Goal: Task Accomplishment & Management: Use online tool/utility

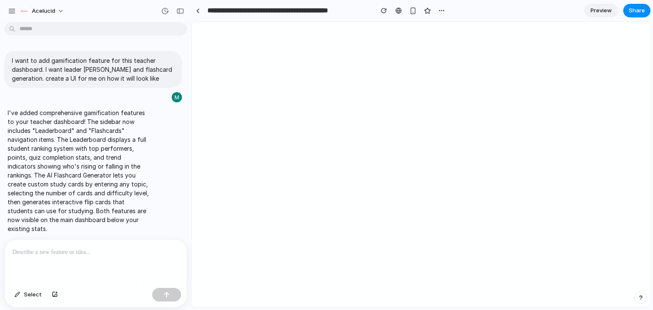
select select "*"
select select "******"
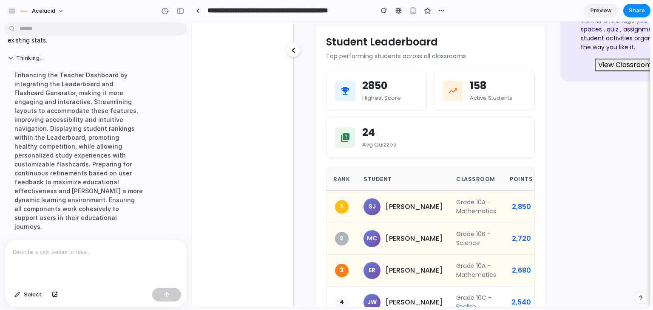
scroll to position [202, 0]
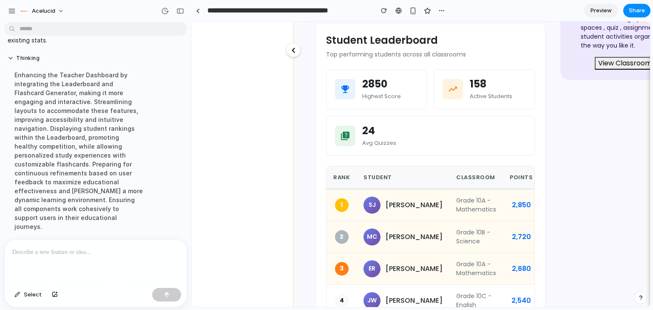
click at [295, 50] on mat-icon "chevron_left" at bounding box center [293, 50] width 10 height 10
click at [197, 11] on div at bounding box center [198, 11] width 4 height 5
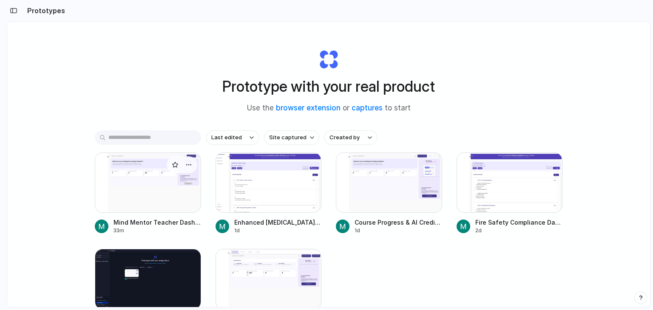
click at [149, 191] on div at bounding box center [148, 183] width 106 height 60
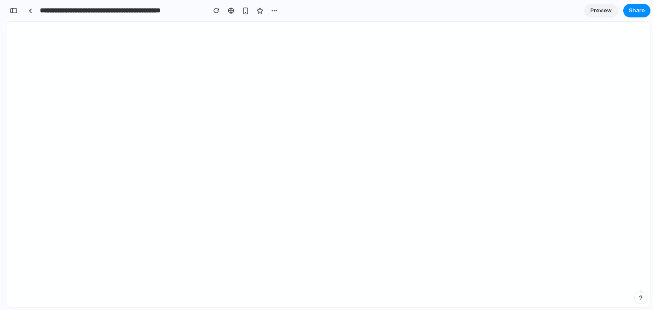
scroll to position [247, 0]
select select "*"
select select "******"
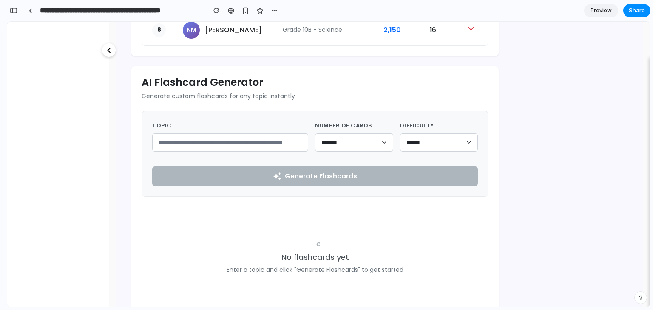
scroll to position [545, 0]
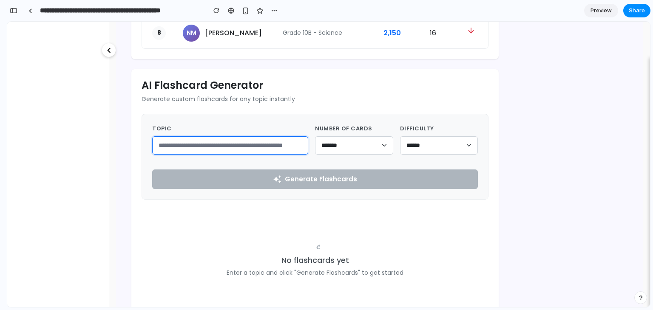
click at [292, 145] on input "text" at bounding box center [230, 145] width 156 height 18
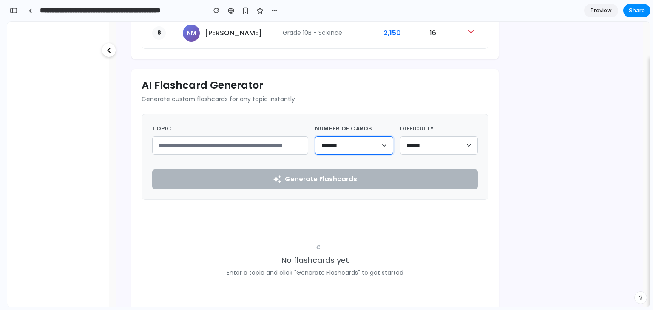
click at [352, 147] on select "******* ******* ******** ********" at bounding box center [354, 145] width 78 height 18
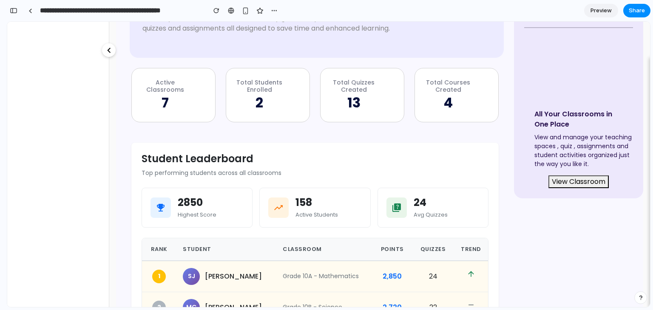
scroll to position [0, 0]
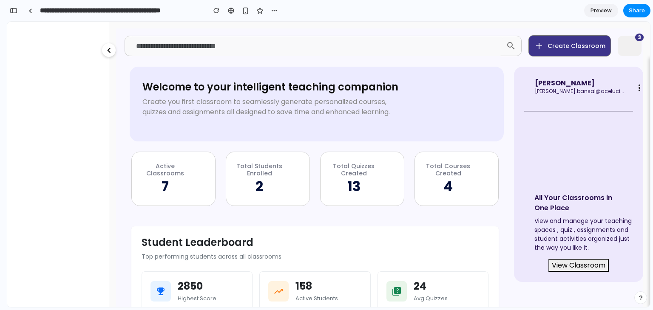
click at [623, 47] on img at bounding box center [629, 47] width 17 height 17
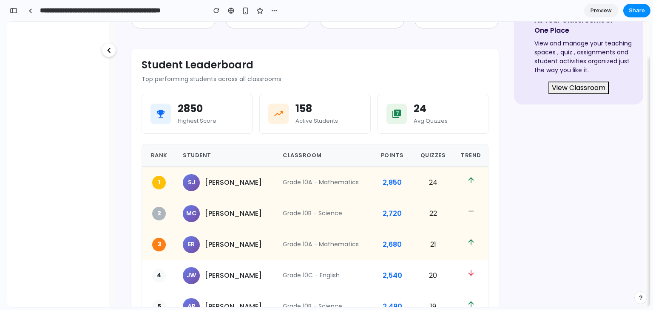
scroll to position [114, 0]
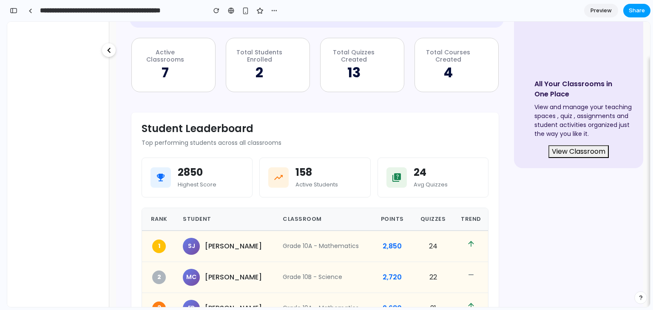
click at [630, 11] on span "Share" at bounding box center [637, 10] width 16 height 9
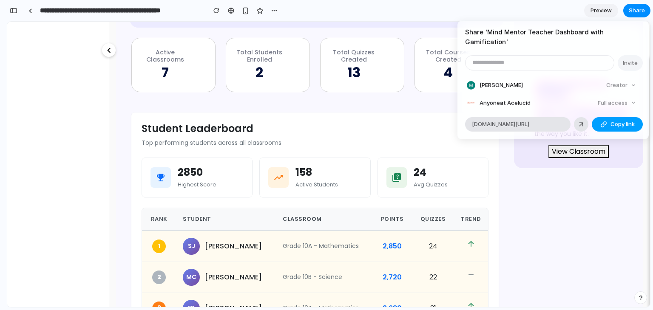
click at [597, 124] on button "Copy link" at bounding box center [617, 124] width 51 height 14
click at [580, 125] on div at bounding box center [581, 125] width 8 height 8
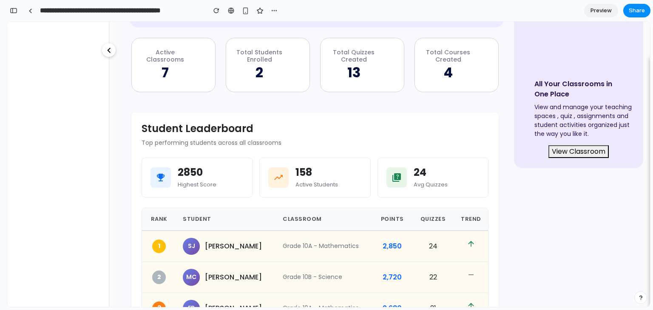
scroll to position [0, 0]
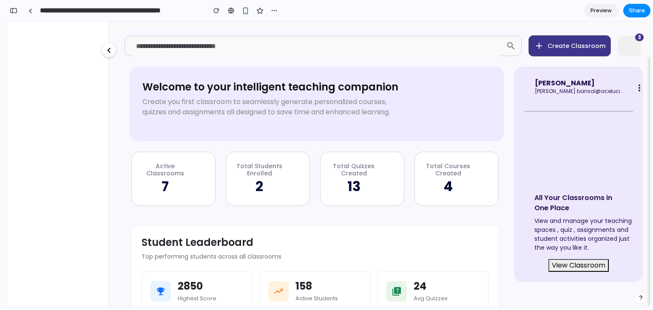
click at [18, 184] on img at bounding box center [414, 293] width 795 height 530
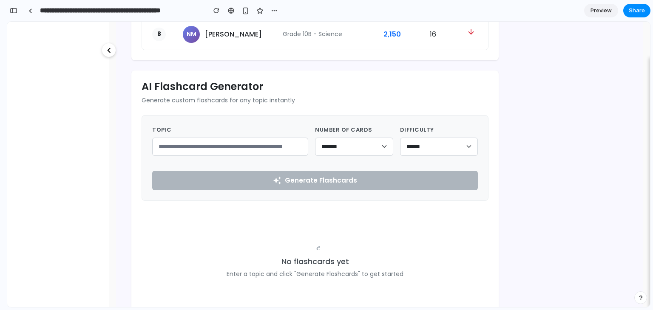
scroll to position [573, 0]
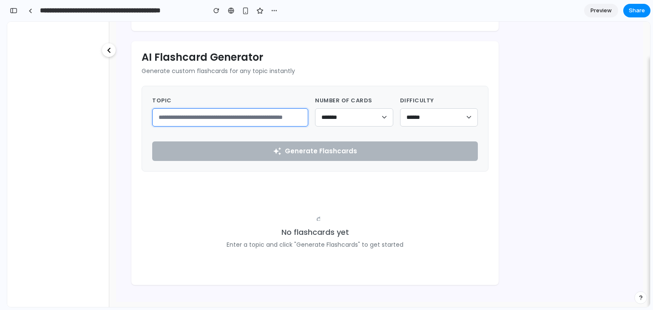
click at [259, 120] on input "text" at bounding box center [230, 117] width 156 height 18
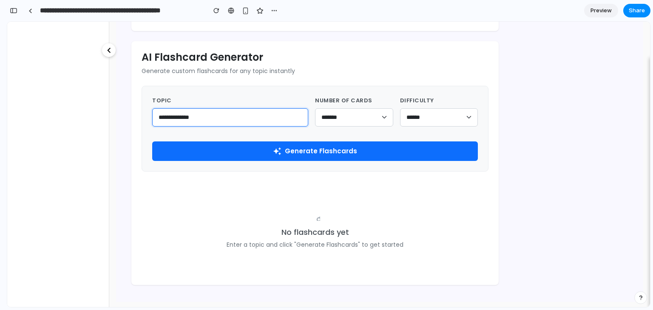
type input "**********"
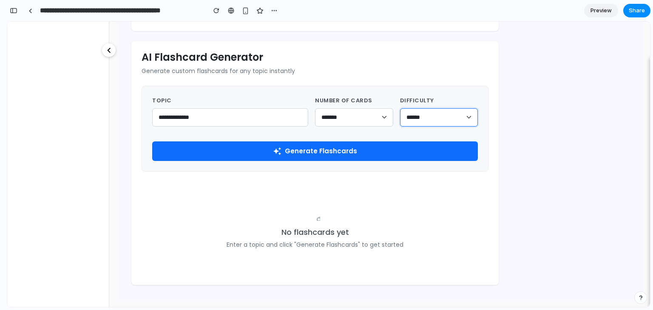
click at [405, 116] on select "**** ****** ****" at bounding box center [439, 117] width 78 height 18
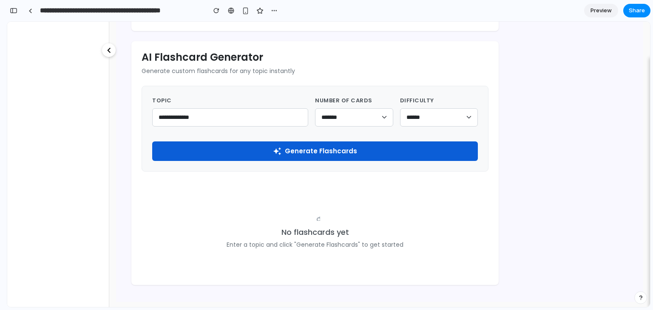
click at [384, 154] on button "auto_awesome Generate Flashcards" at bounding box center [315, 152] width 326 height 20
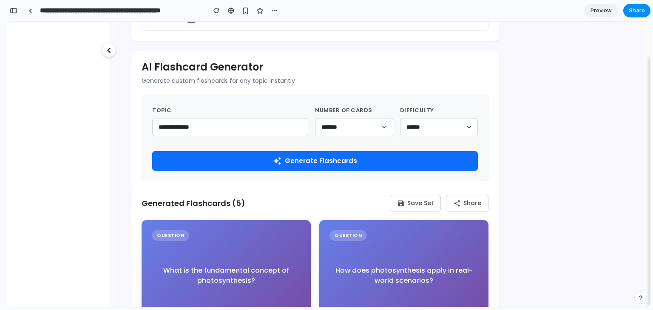
scroll to position [561, 0]
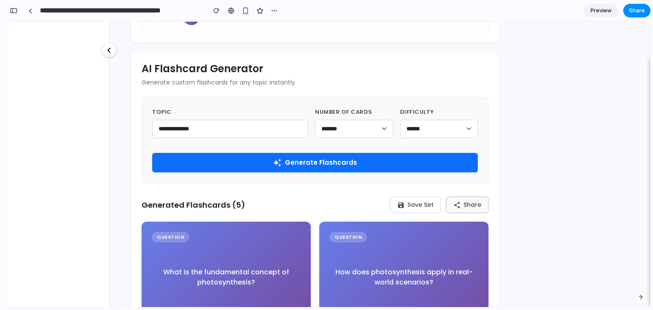
click at [458, 206] on button "share Share" at bounding box center [467, 205] width 43 height 17
click at [417, 201] on button "save Save Set" at bounding box center [415, 205] width 51 height 17
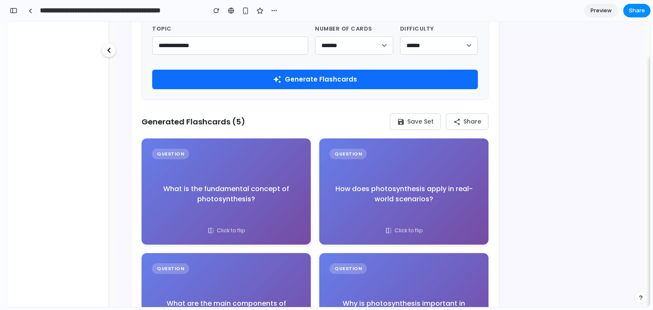
click at [228, 181] on div "What is the fundamental concept of photosynthesis?" at bounding box center [226, 194] width 149 height 56
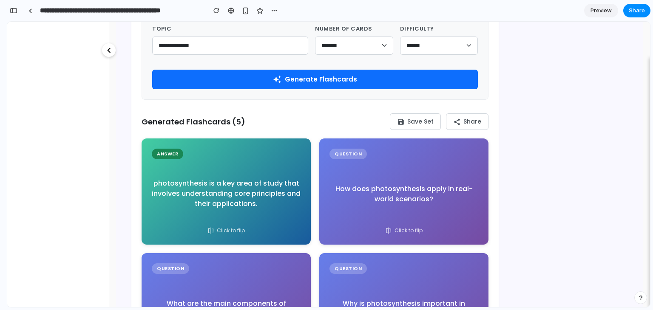
click at [228, 181] on div "photosynthesis is a key area of study that involves understanding core principl…" at bounding box center [226, 194] width 149 height 56
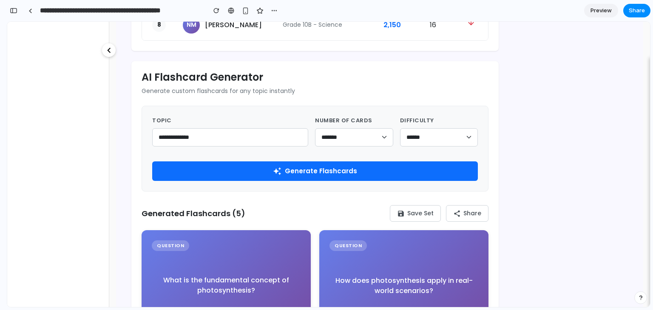
scroll to position [553, 0]
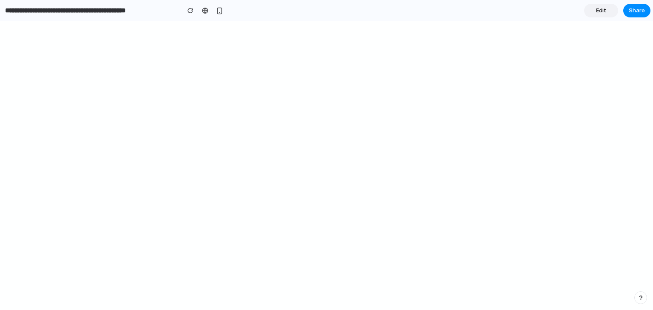
select select "*"
select select "******"
